Goal: Transaction & Acquisition: Purchase product/service

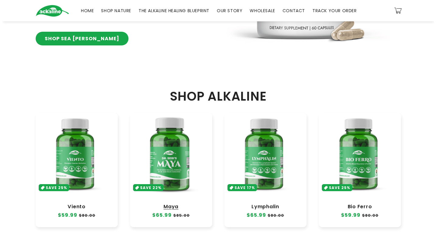
scroll to position [182, 0]
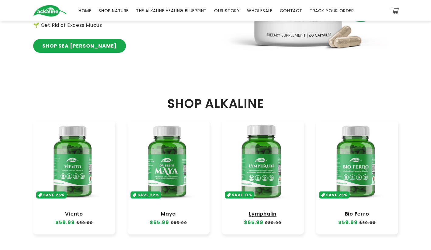
click at [276, 211] on link "Lymphalin" at bounding box center [263, 214] width 70 height 6
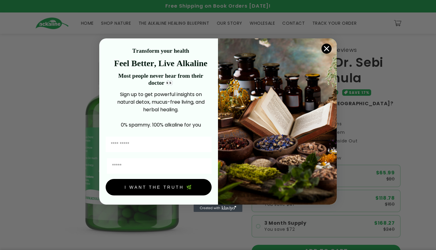
click at [327, 44] on circle "Close dialog" at bounding box center [327, 48] width 10 height 10
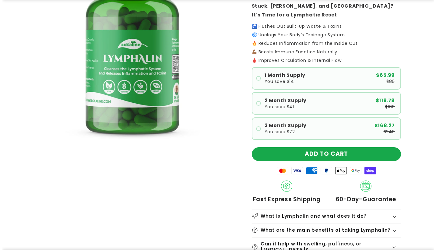
scroll to position [122, 0]
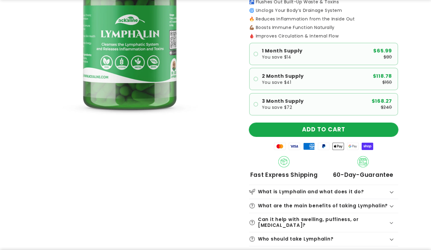
click at [324, 134] on button "ADD TO CART" at bounding box center [323, 130] width 149 height 14
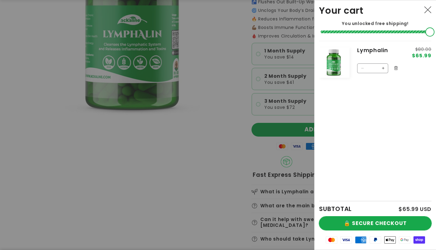
click at [391, 216] on button "🔒 SECURE CHECKOUT" at bounding box center [375, 223] width 112 height 14
